Goal: Complete application form

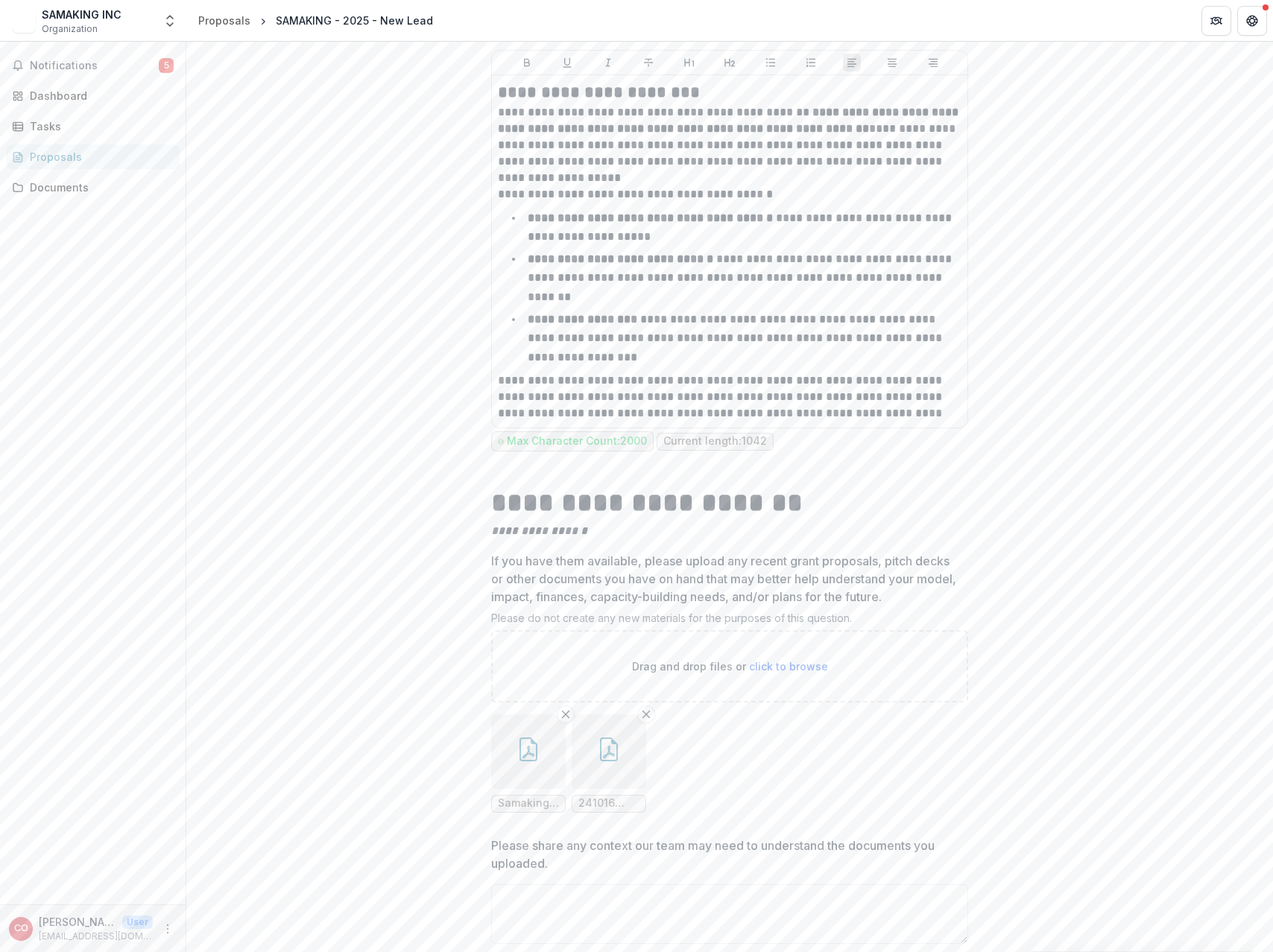
scroll to position [6805, 0]
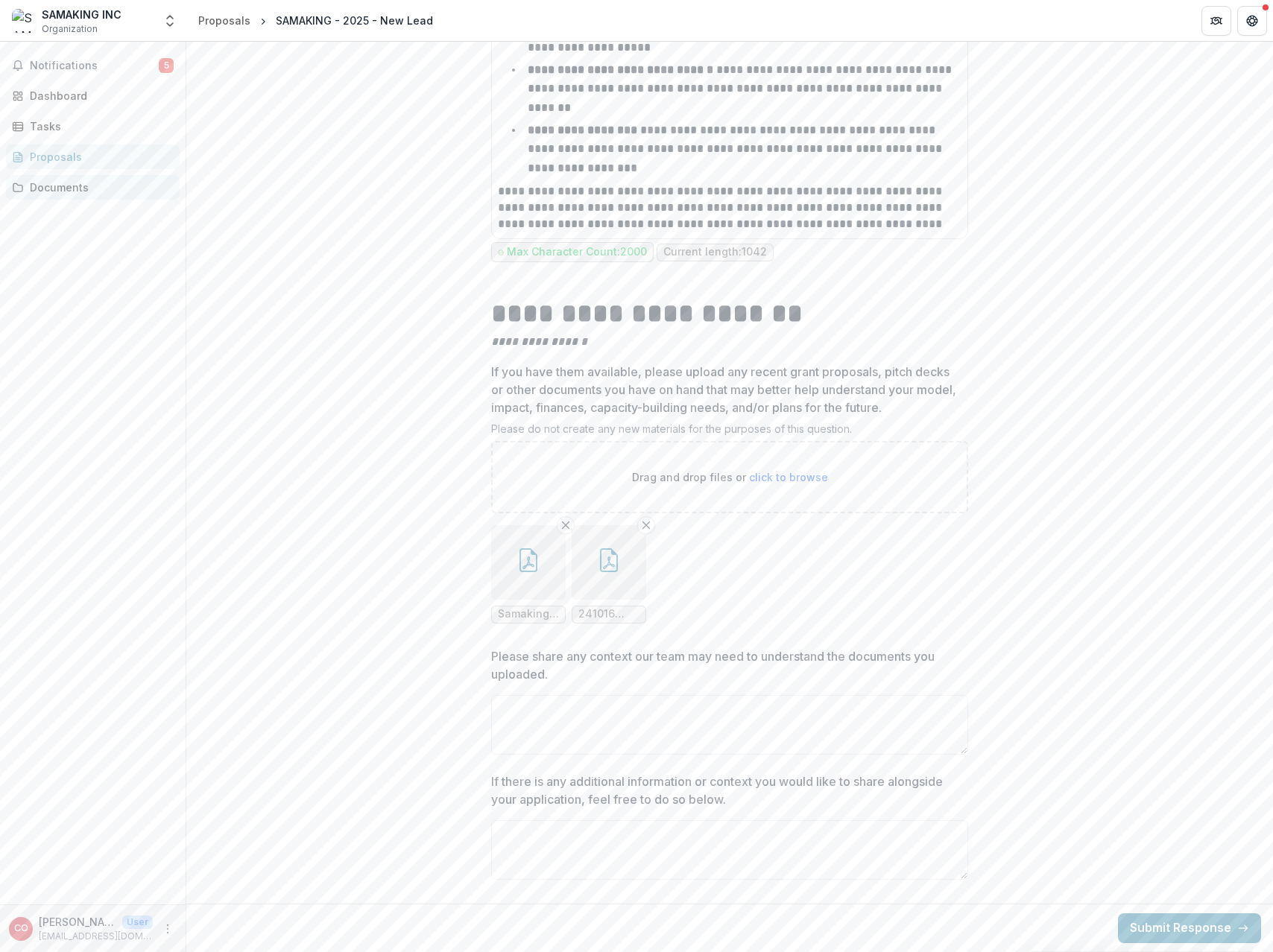
click at [54, 188] on div "Documents" at bounding box center [99, 187] width 138 height 16
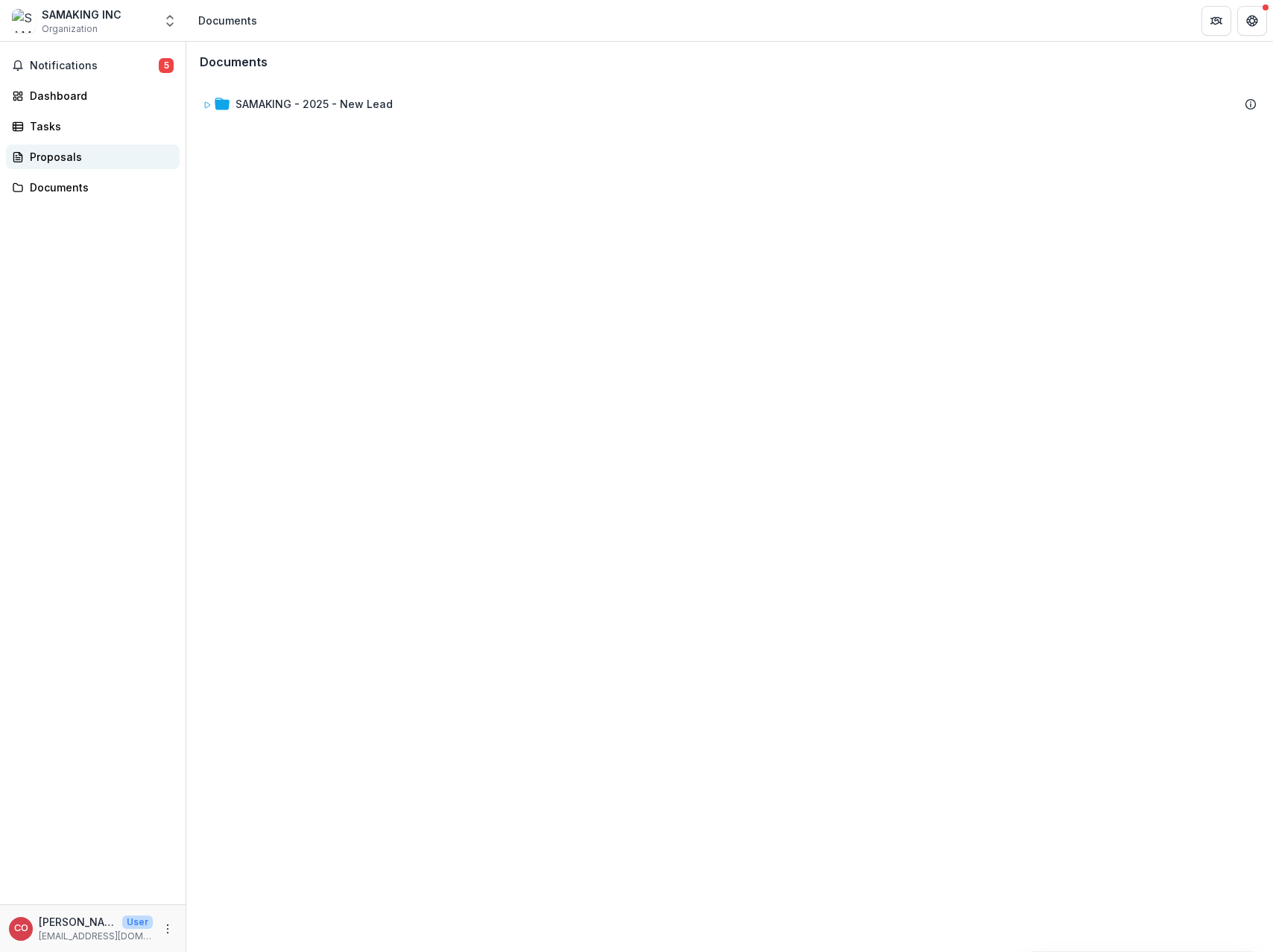
click at [72, 158] on div "Proposals" at bounding box center [99, 157] width 138 height 16
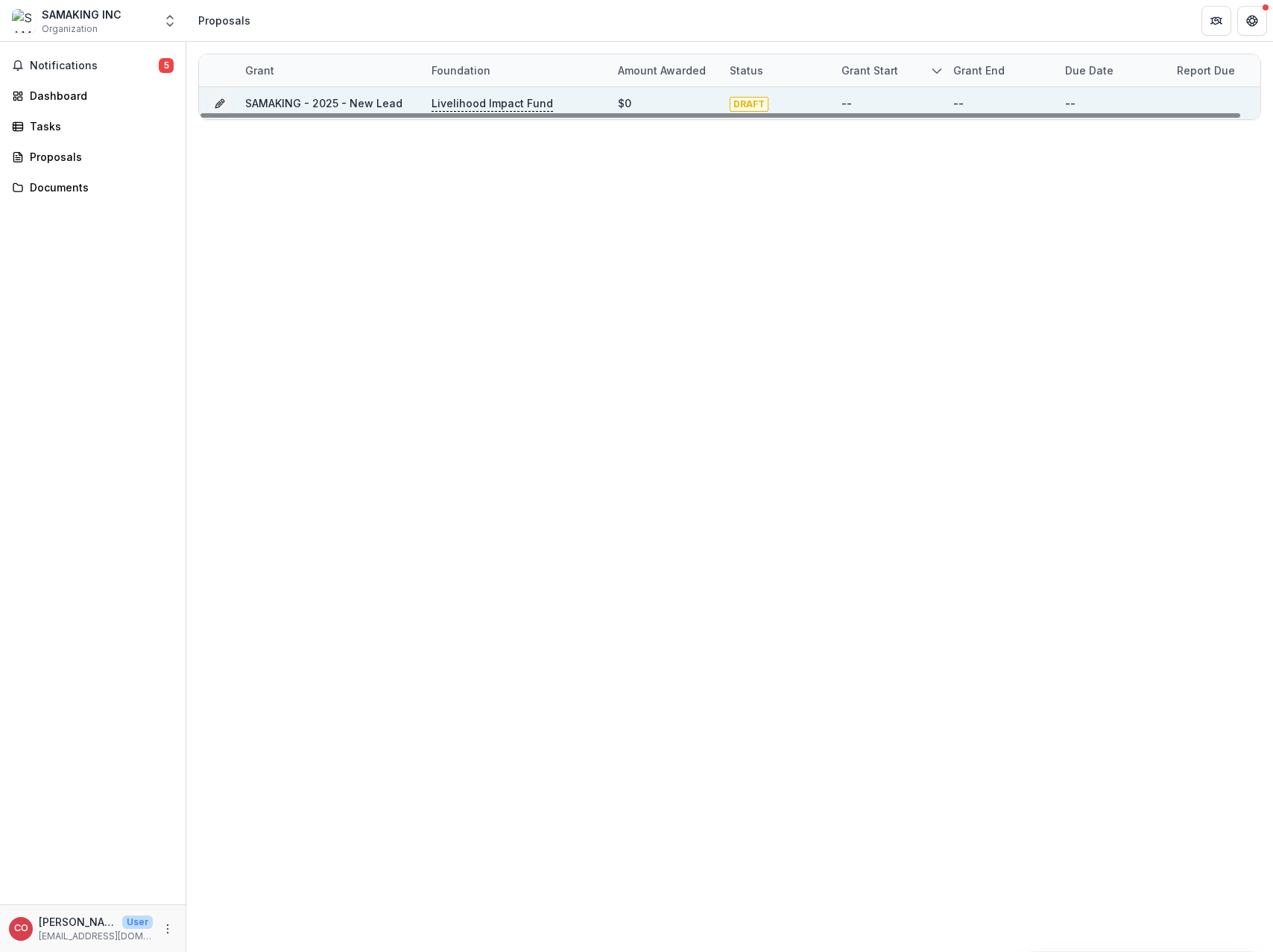
click at [334, 96] on div "SAMAKING - 2025 - New Lead" at bounding box center [323, 103] width 157 height 16
click at [218, 103] on icon "Grant 62cd02c7-39de-446e-a881-1ac9d62d4fbc" at bounding box center [219, 105] width 7 height 7
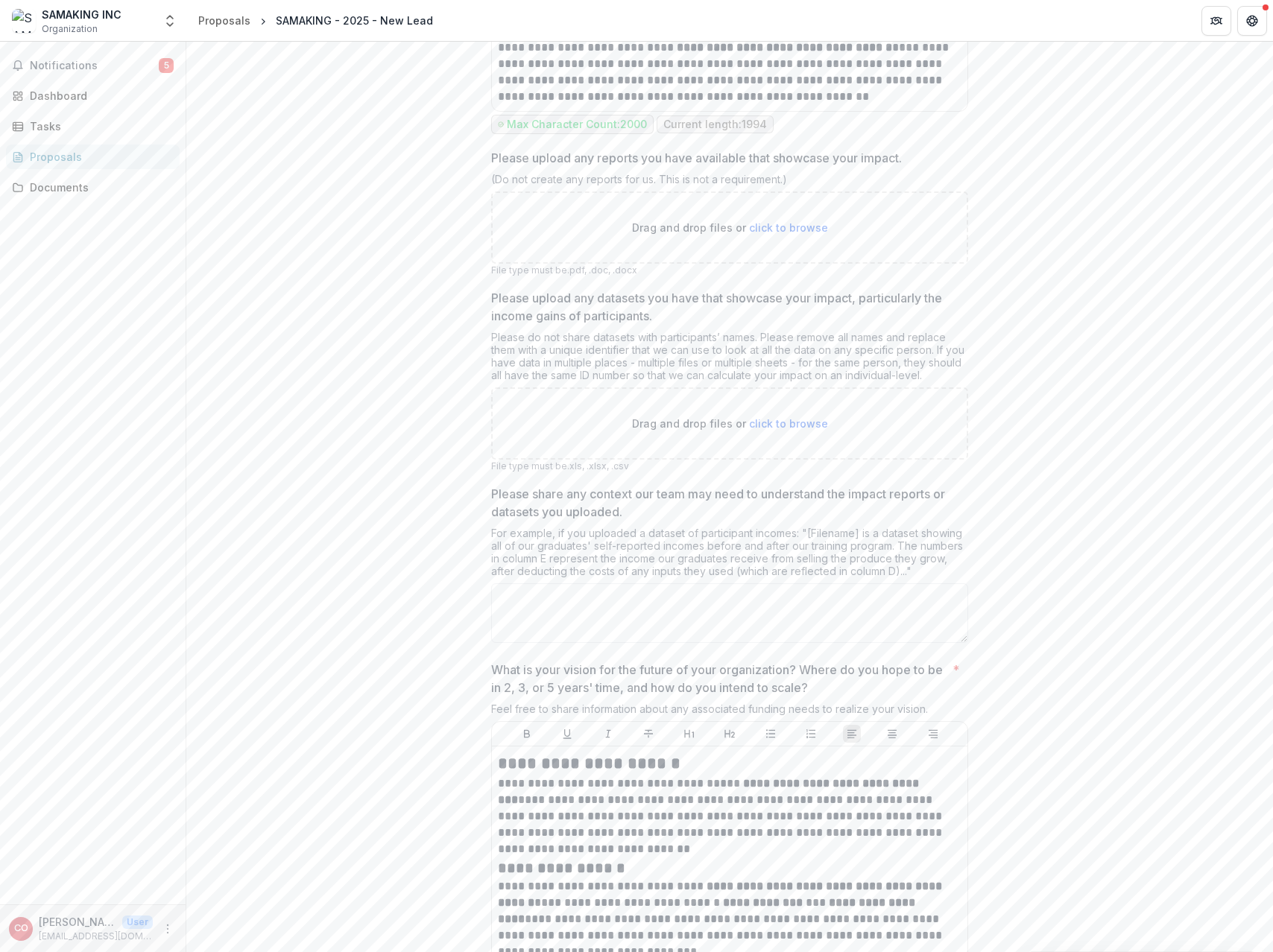
scroll to position [5005, 0]
click at [778, 233] on span "click to browse" at bounding box center [789, 227] width 79 height 13
click at [793, 233] on span "click to browse" at bounding box center [789, 227] width 79 height 13
type input "**********"
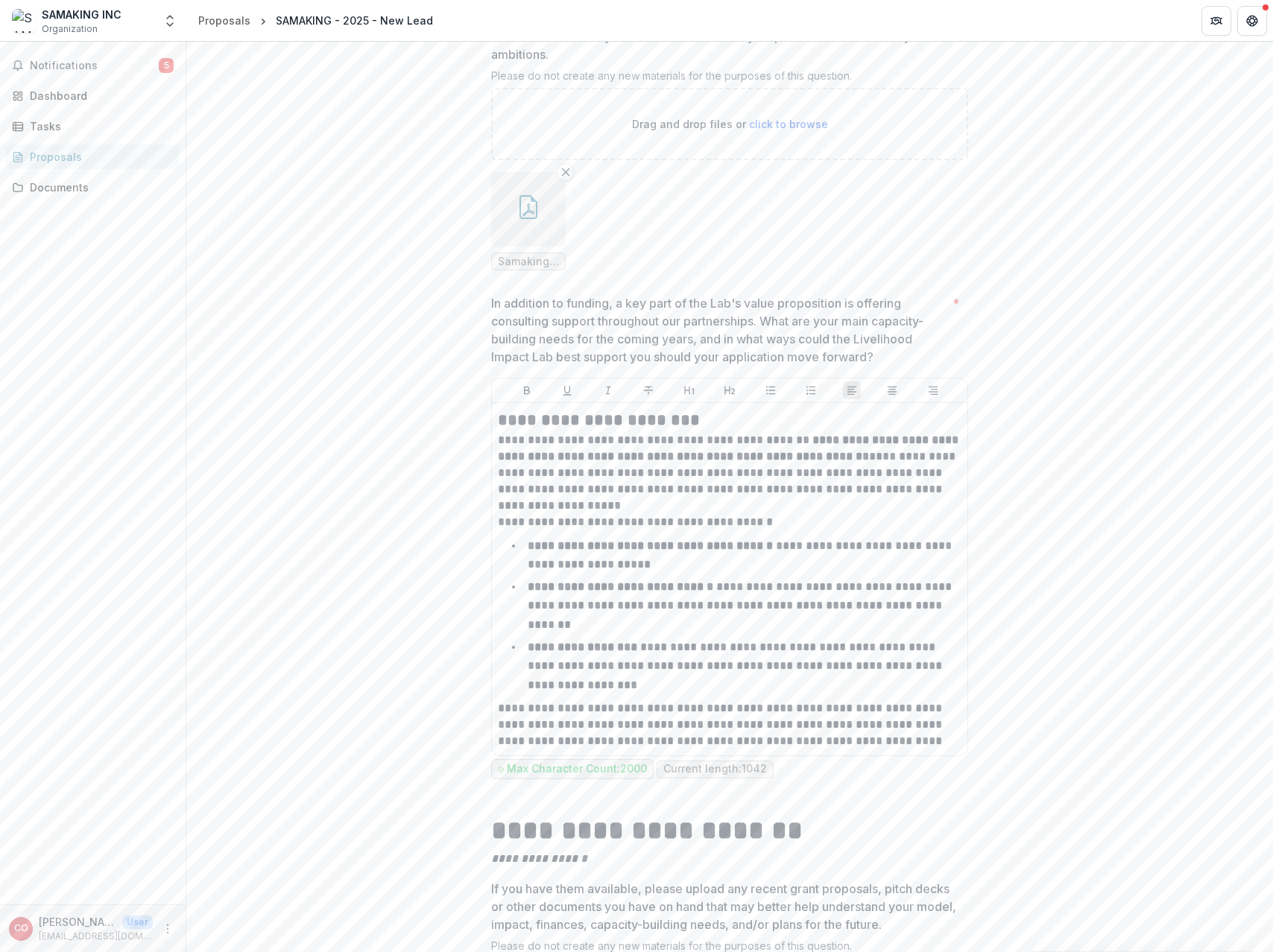
scroll to position [6927, 0]
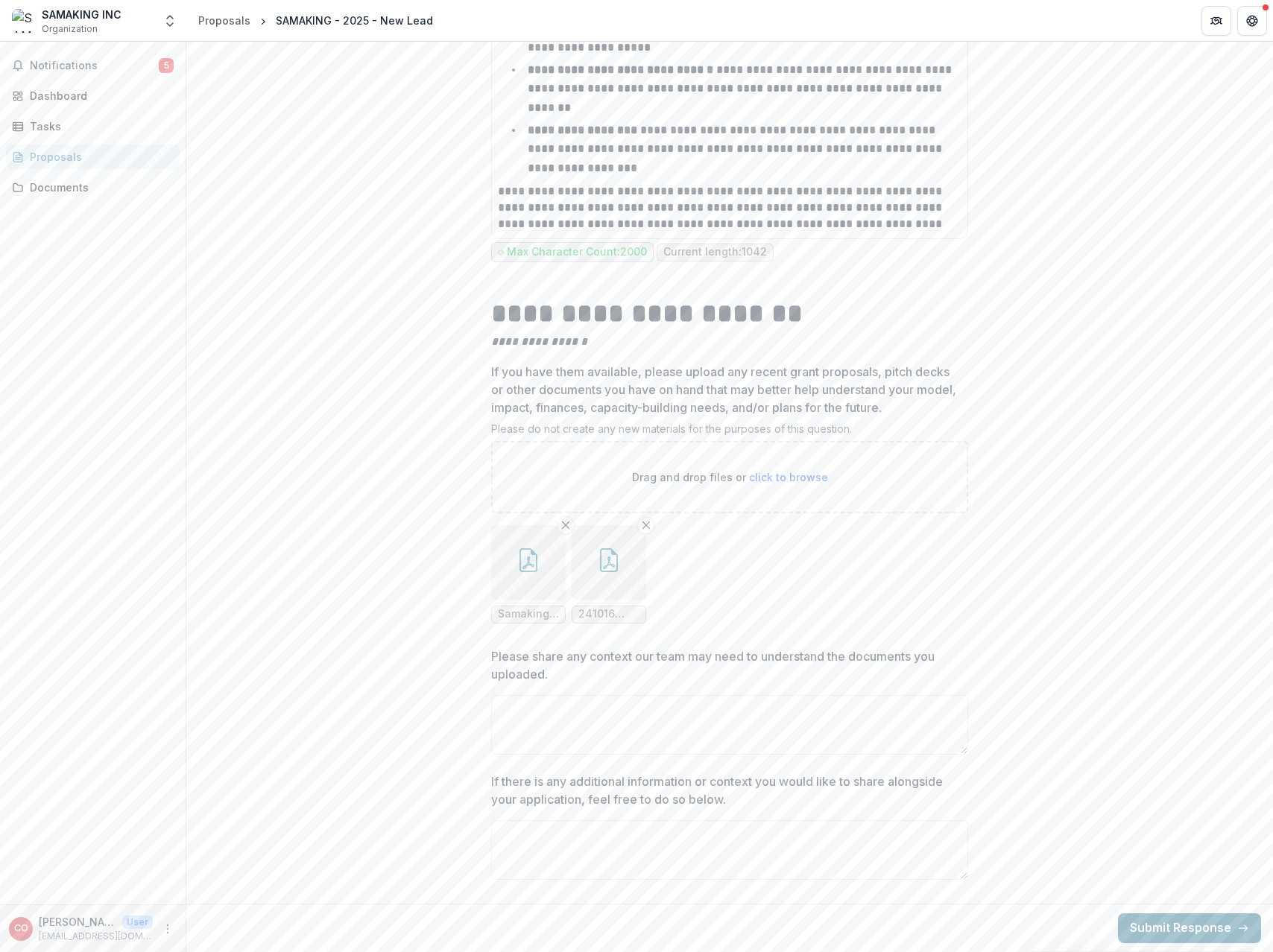
click at [1169, 918] on button "Submit Response" at bounding box center [1189, 929] width 143 height 30
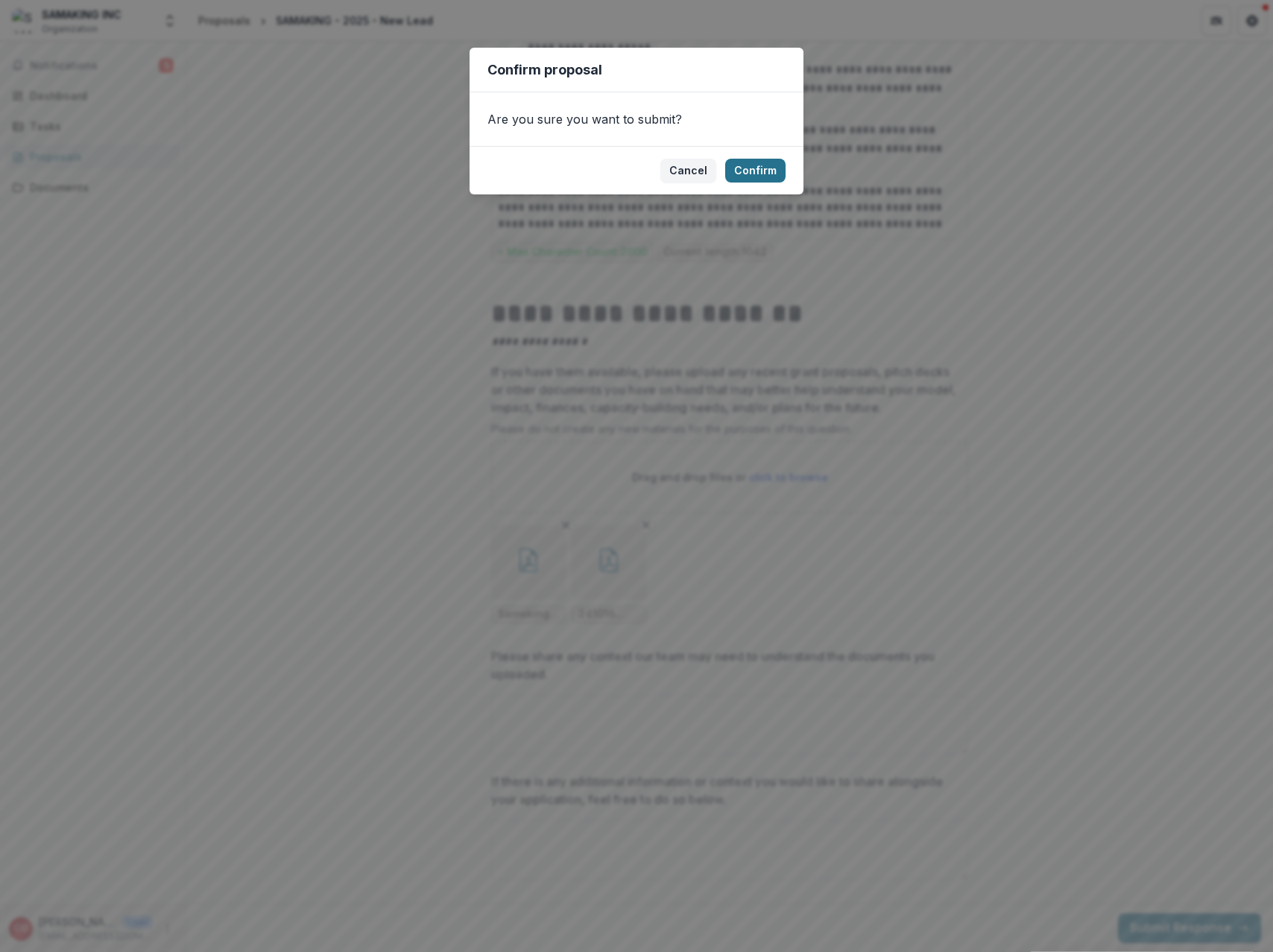
click at [762, 167] on button "Confirm" at bounding box center [756, 171] width 60 height 24
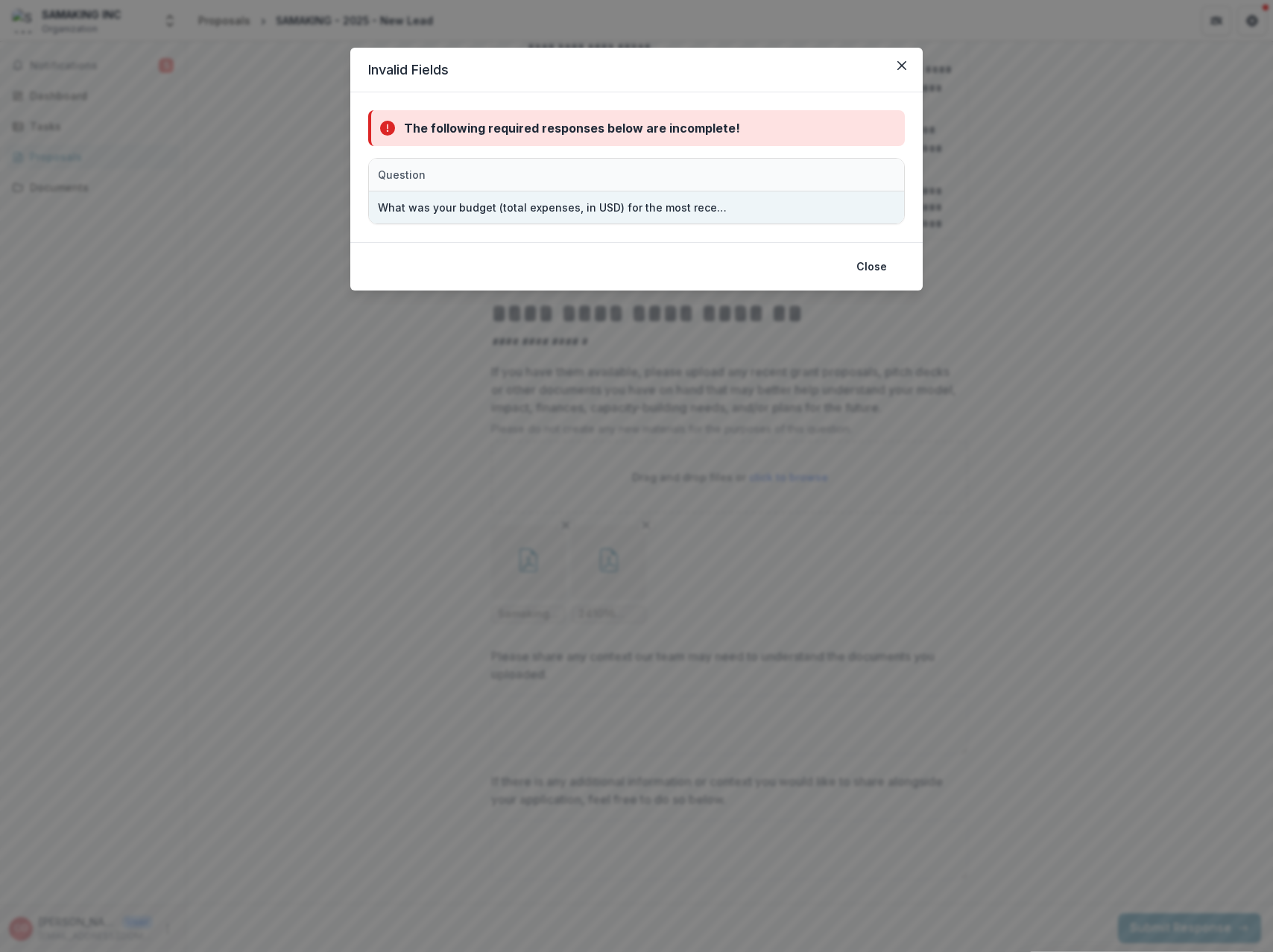
click at [728, 217] on div "What was your budget (total expenses, in USD) for the most recently completed y…" at bounding box center [555, 207] width 354 height 32
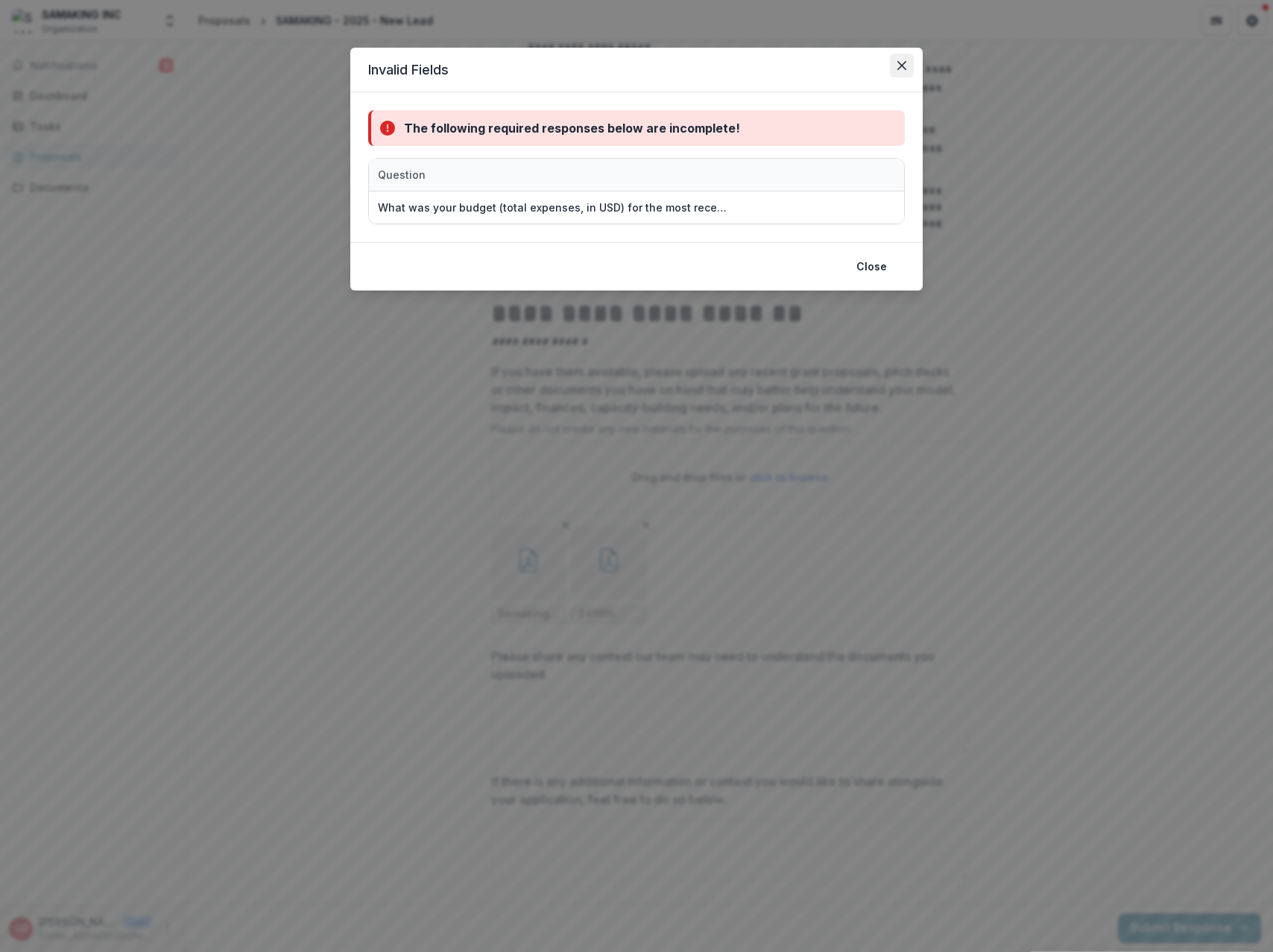
click at [903, 67] on icon "Close" at bounding box center [901, 66] width 9 height 9
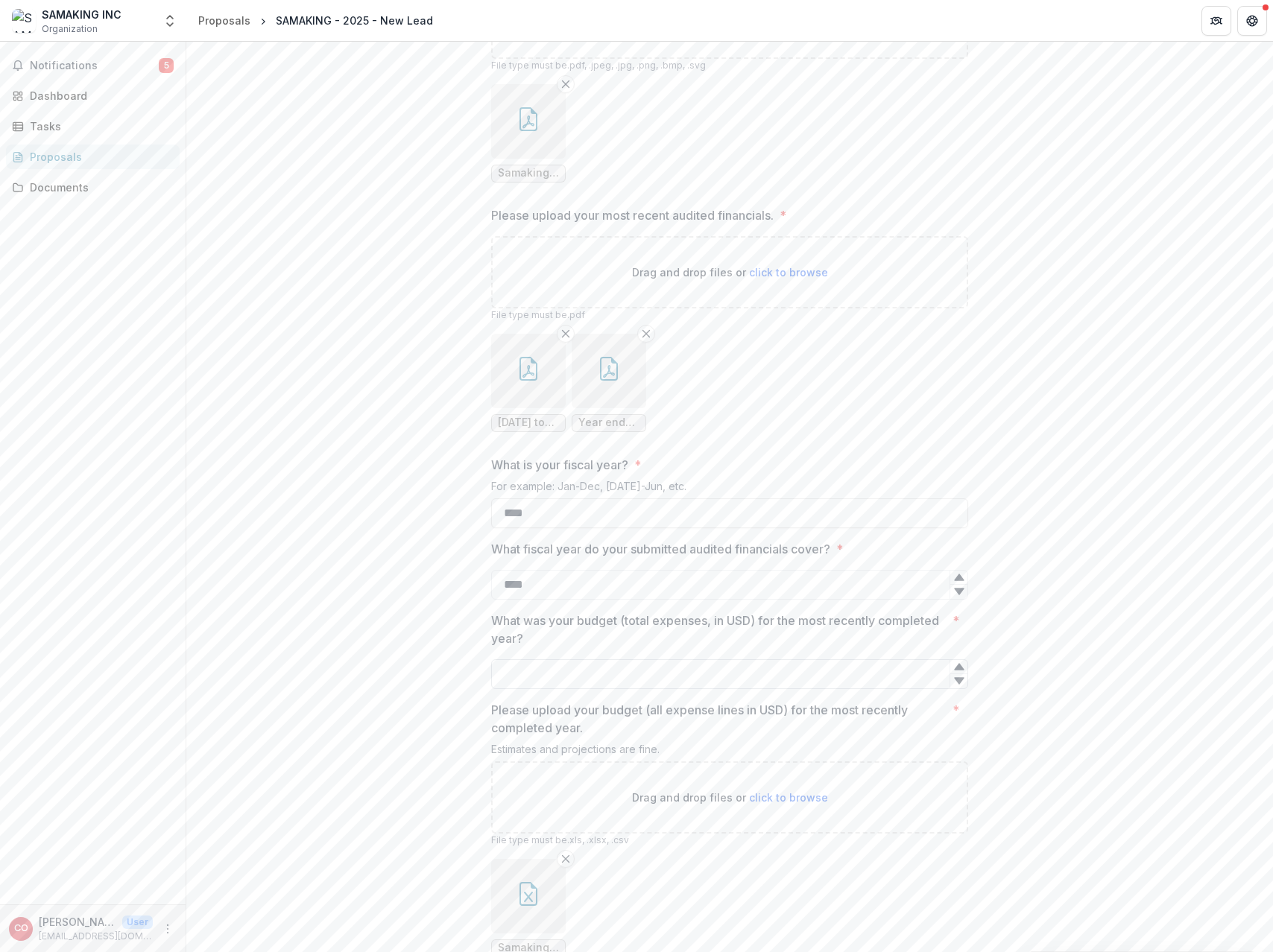
click at [524, 689] on input "What was your budget (total expenses, in USD) for the most recently completed y…" at bounding box center [730, 674] width 477 height 30
type input "******"
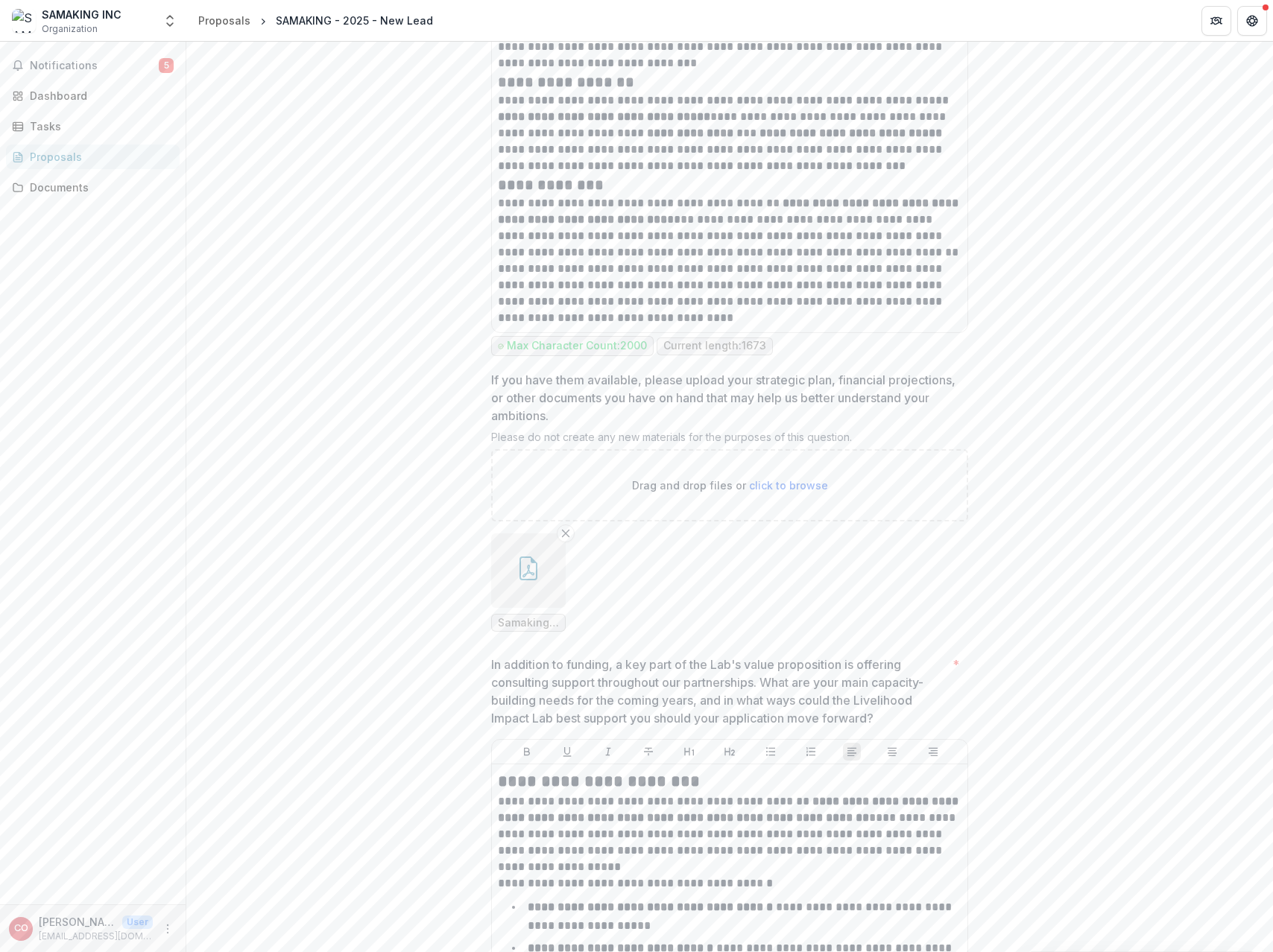
scroll to position [6927, 0]
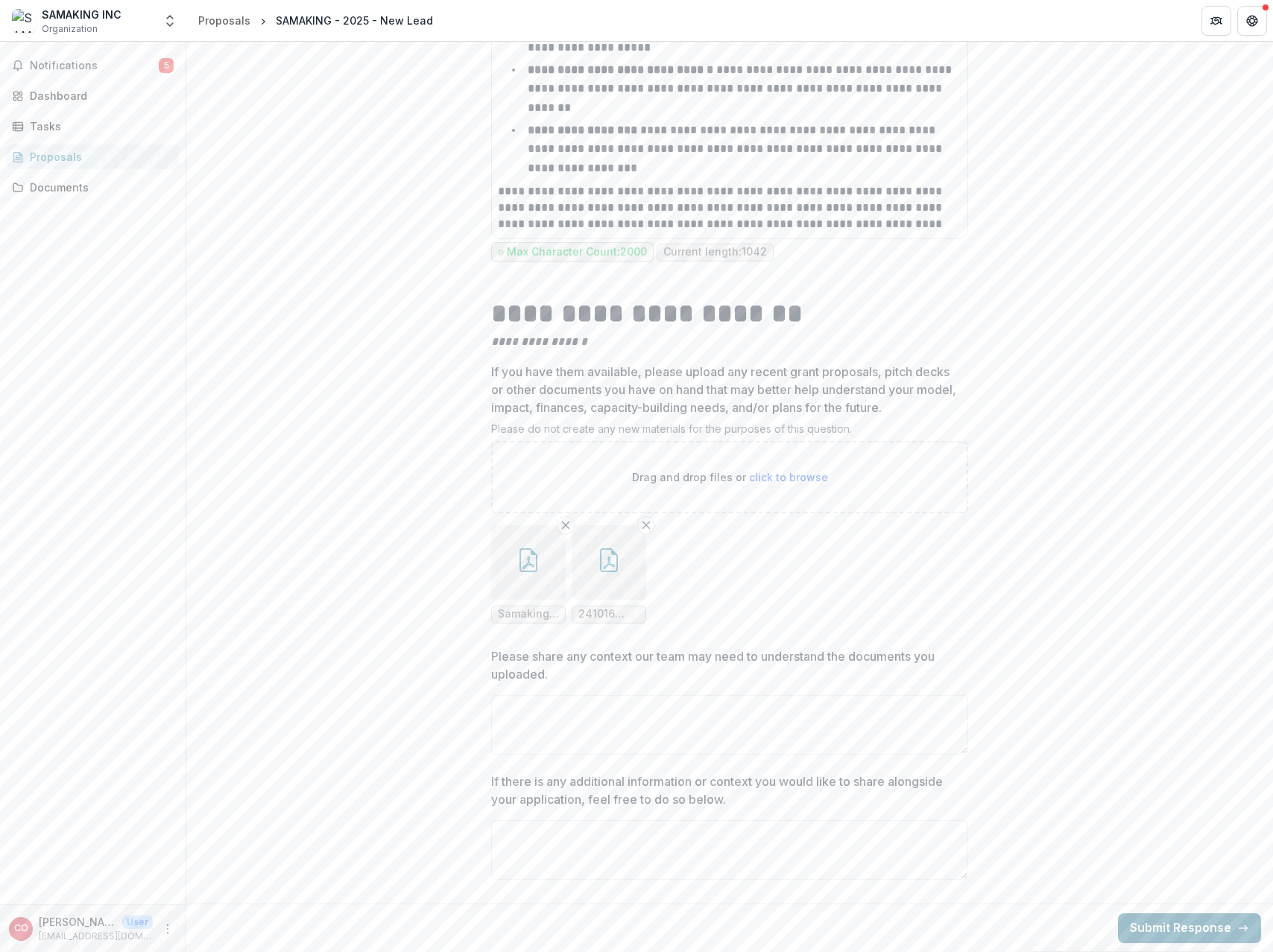
click at [1133, 921] on button "Submit Response" at bounding box center [1189, 929] width 143 height 30
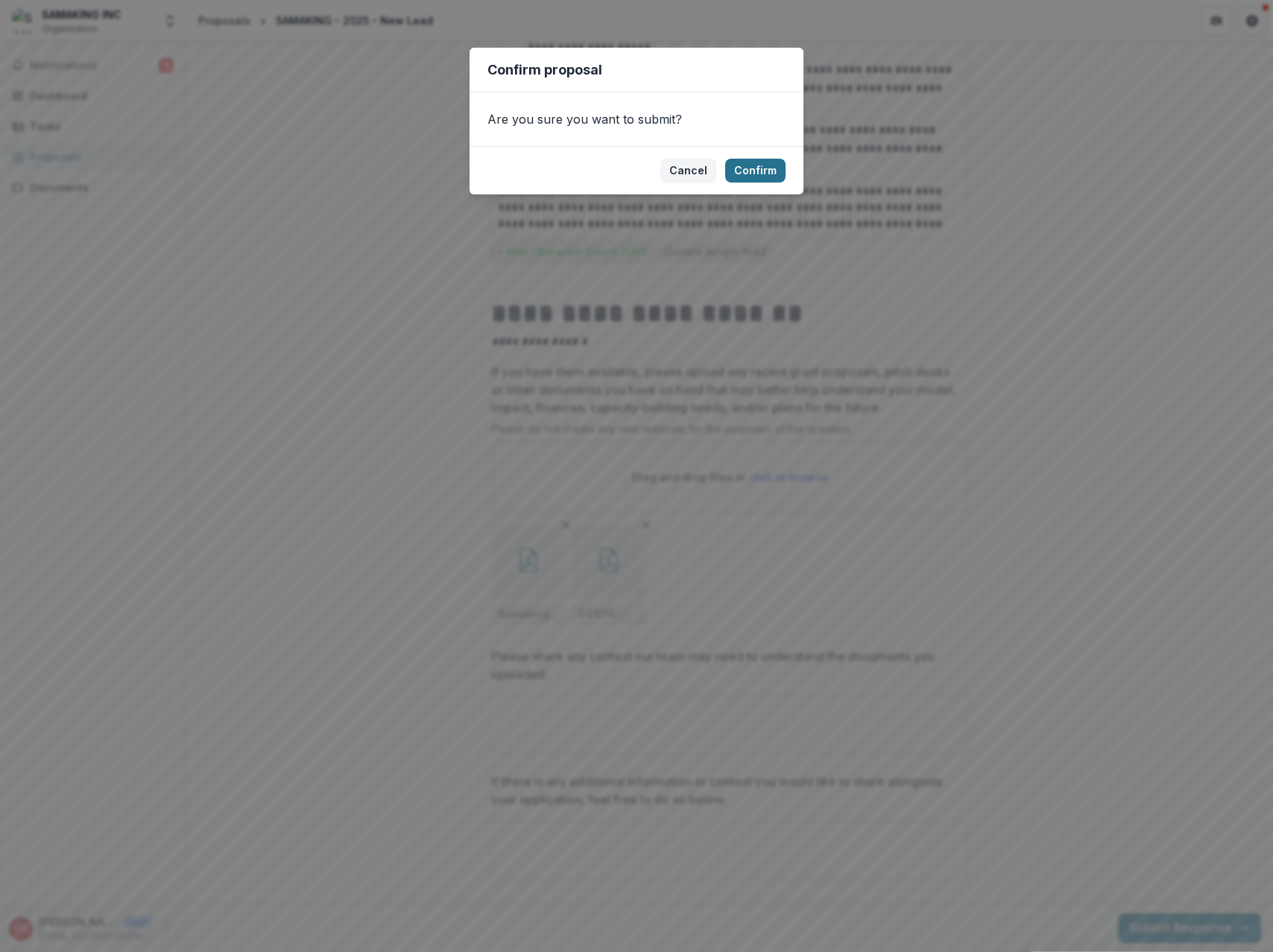
click at [771, 168] on button "Confirm" at bounding box center [756, 171] width 60 height 24
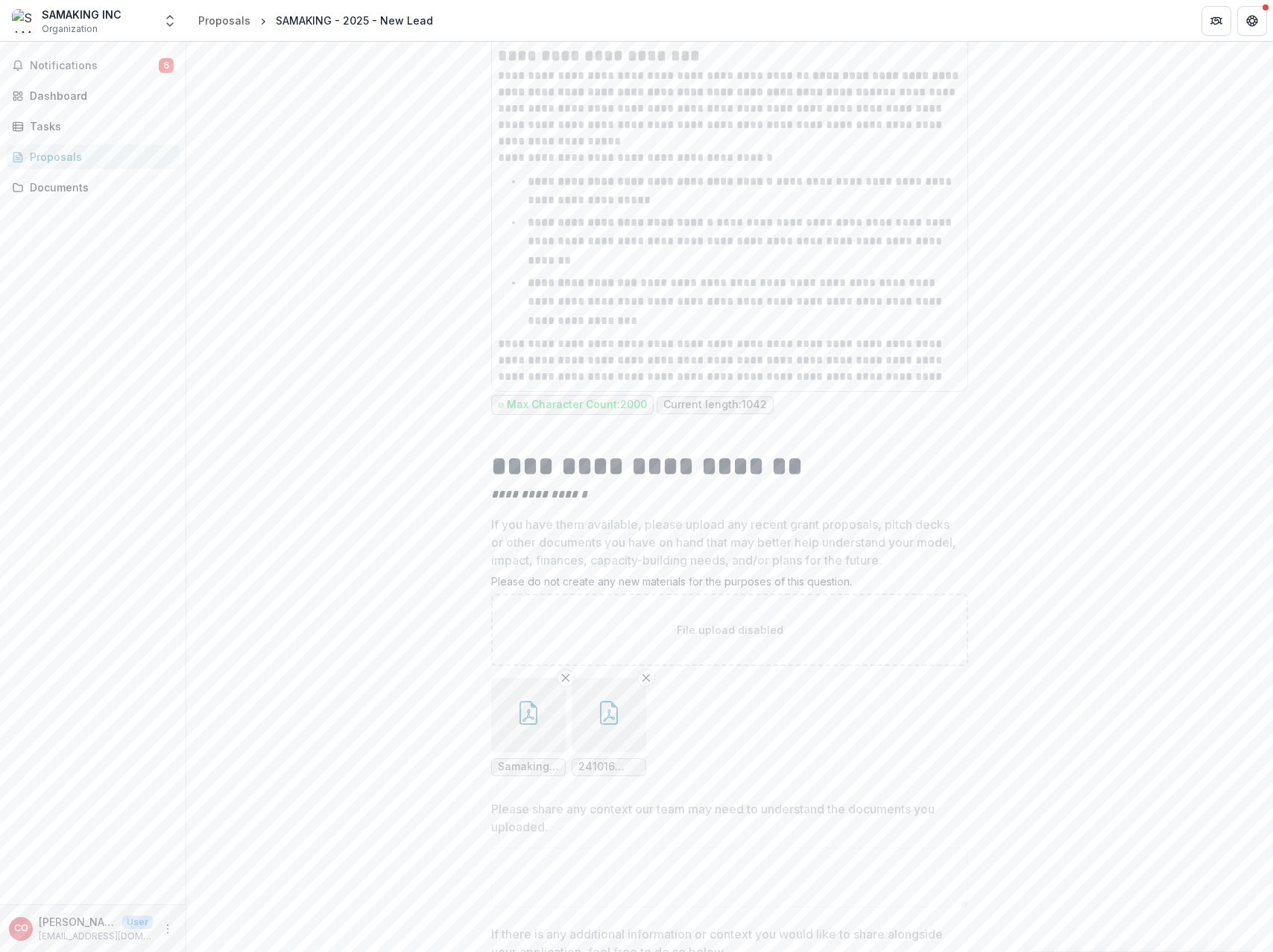
scroll to position [6974, 0]
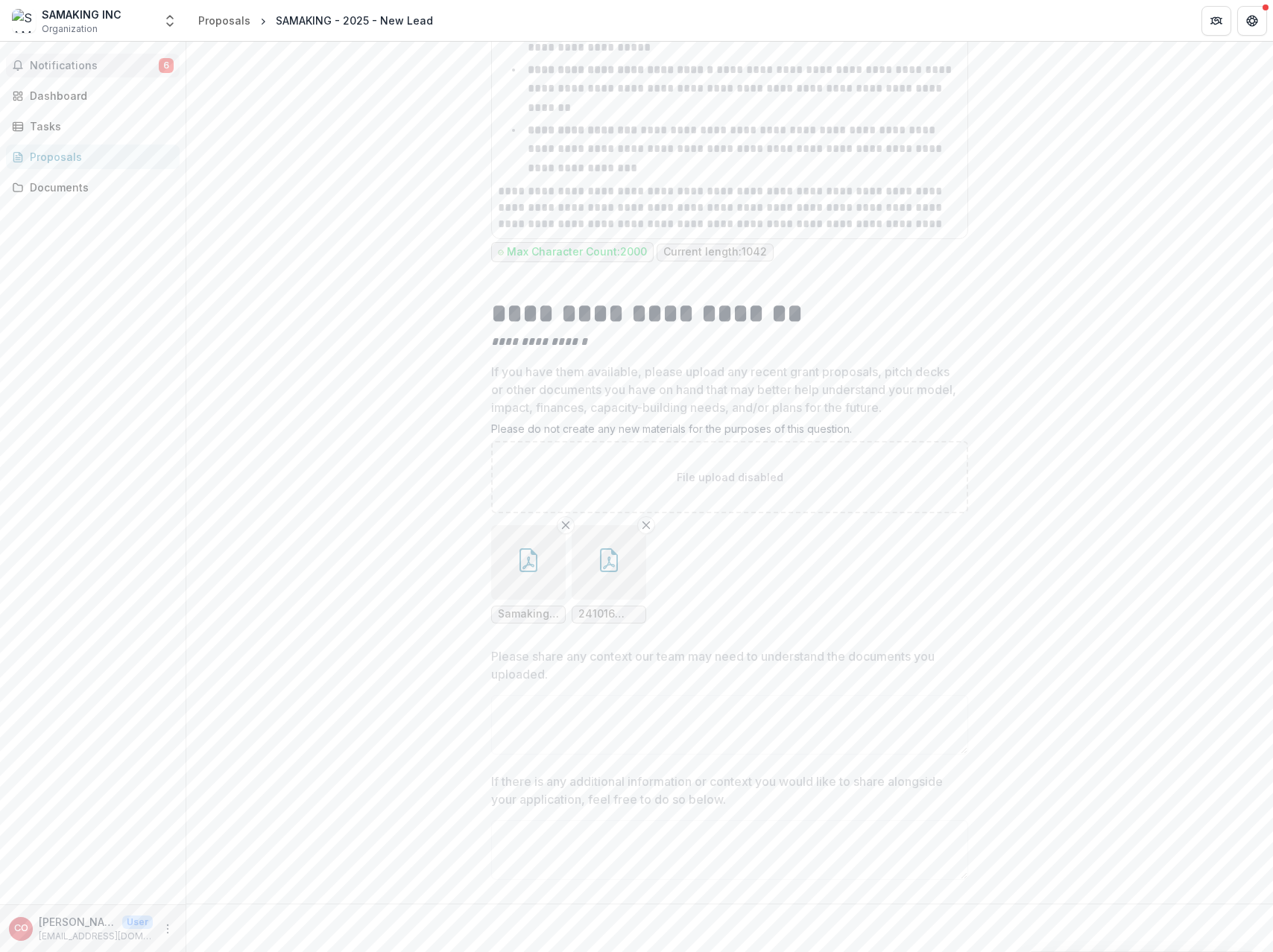
click at [70, 57] on button "Notifications 6" at bounding box center [92, 66] width 173 height 24
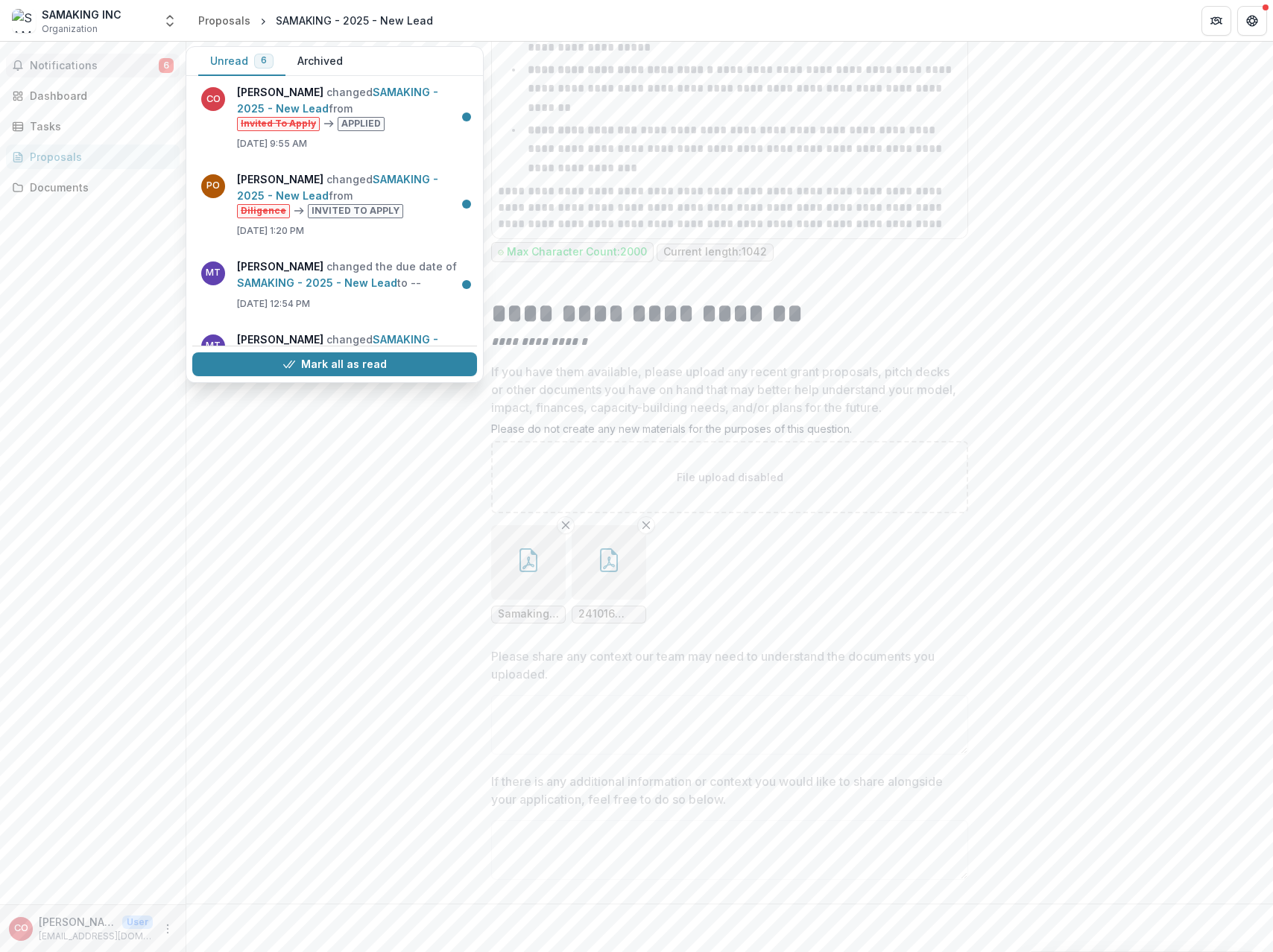
scroll to position [0, 0]
